Goal: Navigation & Orientation: Find specific page/section

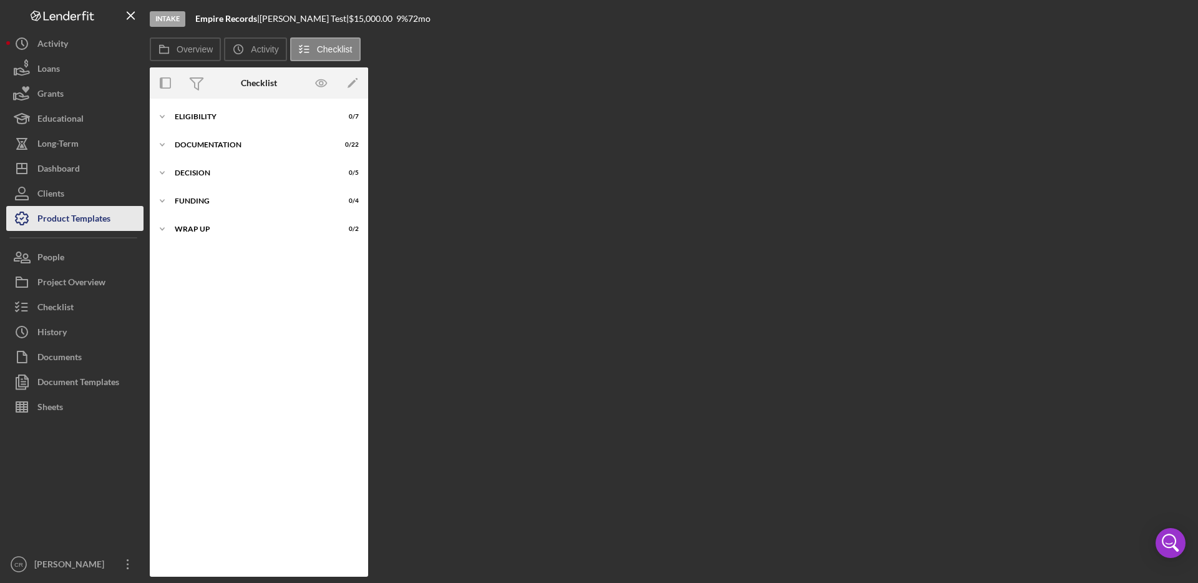
click at [52, 218] on div "Product Templates" at bounding box center [73, 220] width 73 height 28
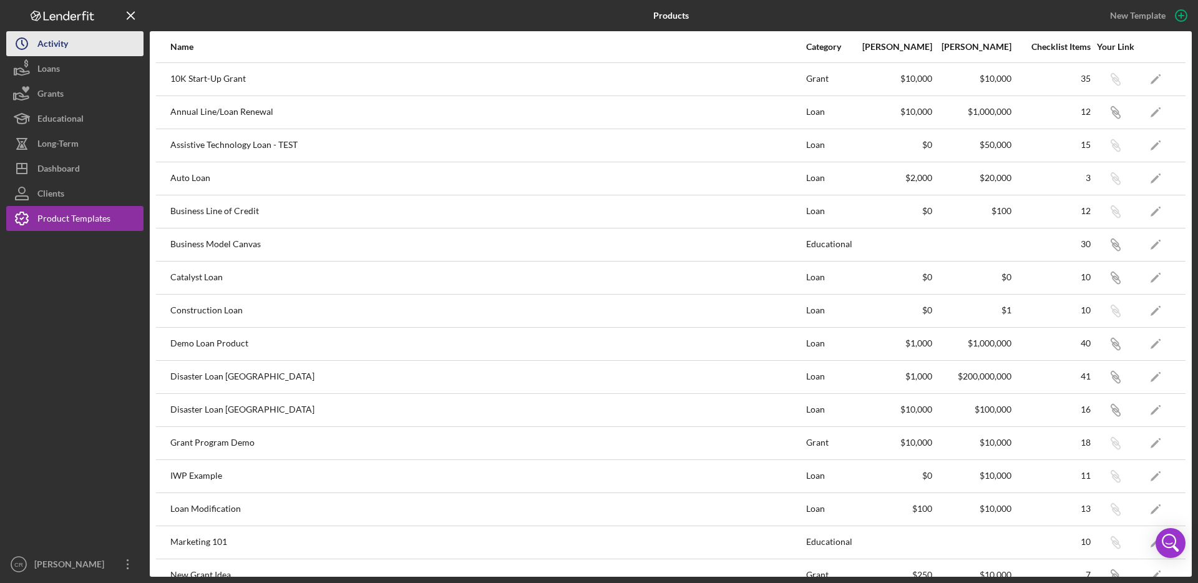
click at [65, 43] on div "Activity" at bounding box center [52, 45] width 31 height 28
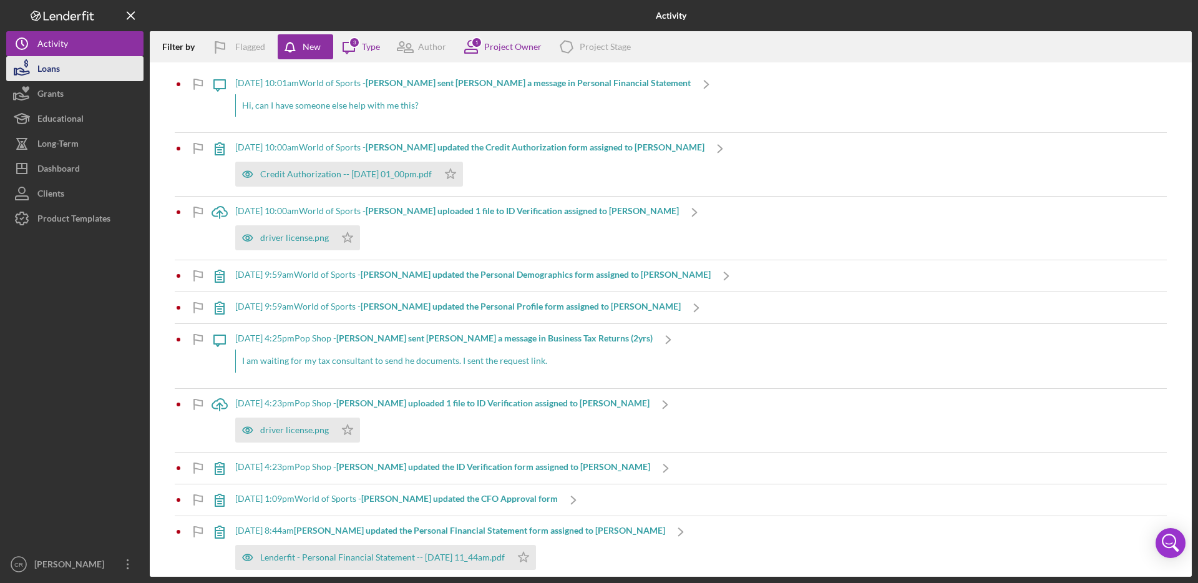
click at [62, 66] on button "Loans" at bounding box center [74, 68] width 137 height 25
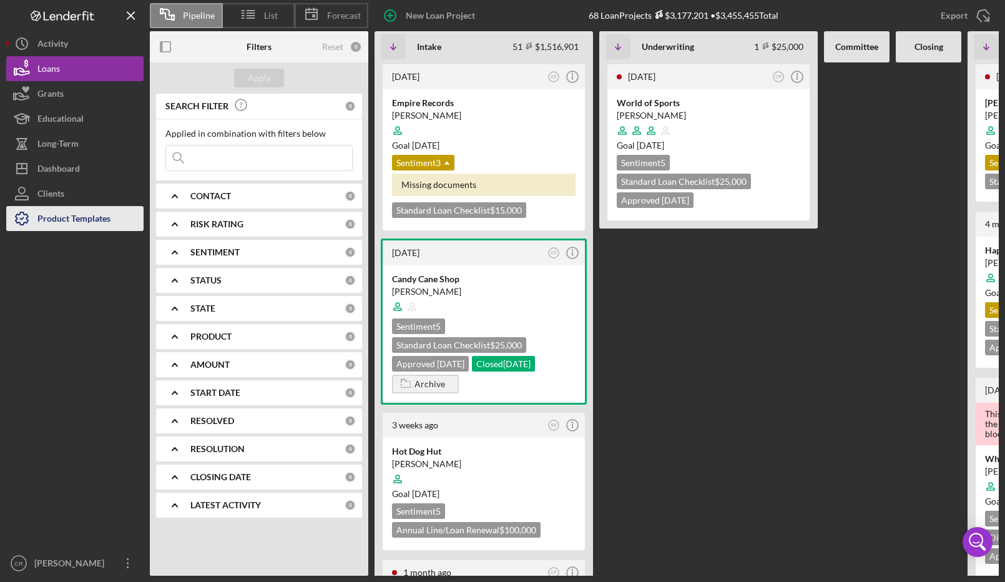
click at [51, 222] on div "Product Templates" at bounding box center [73, 220] width 73 height 28
